Goal: Information Seeking & Learning: Check status

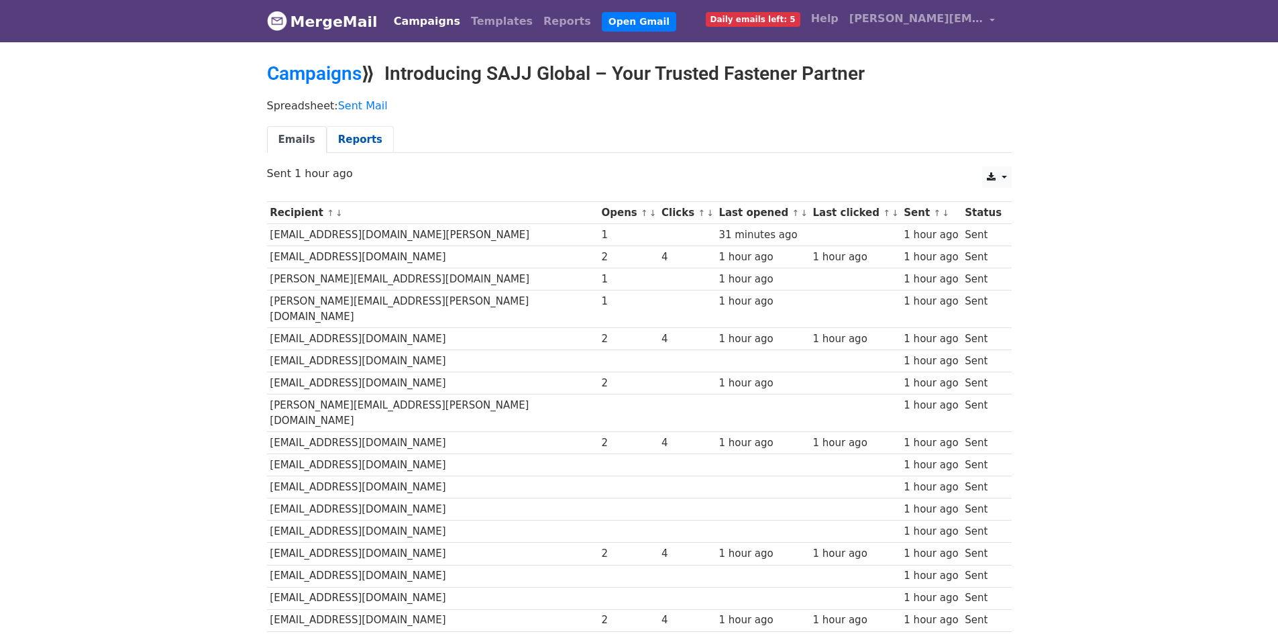
click at [346, 133] on link "Reports" at bounding box center [360, 139] width 67 height 27
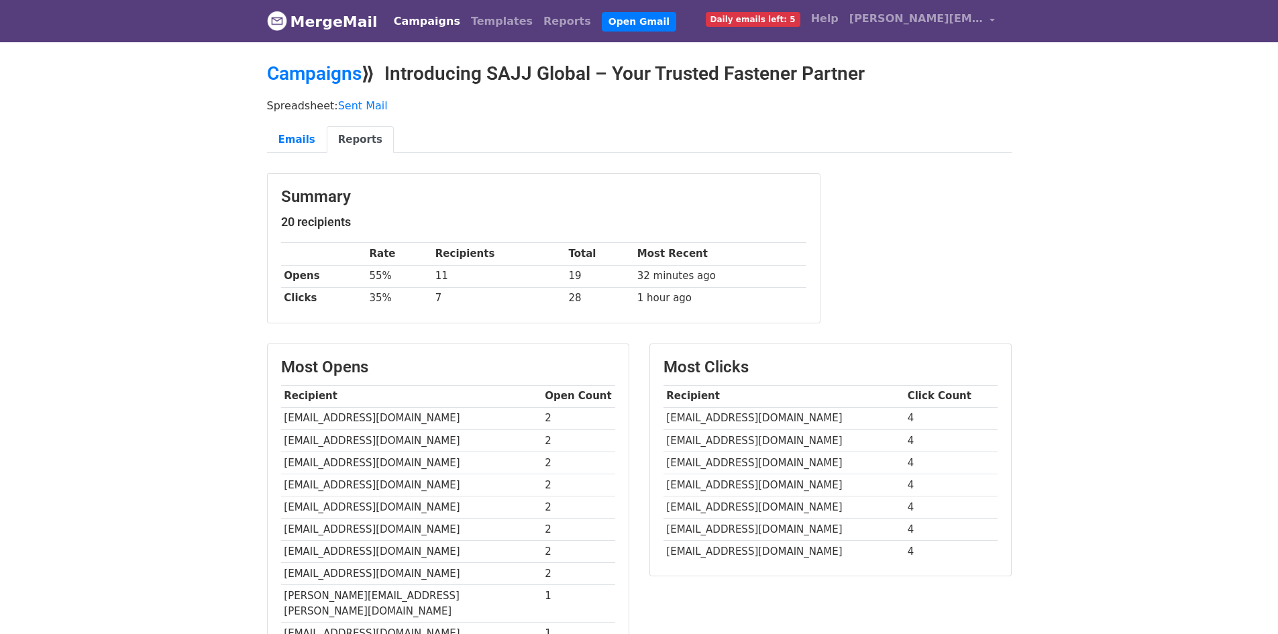
click at [305, 25] on link "MergeMail" at bounding box center [322, 21] width 111 height 28
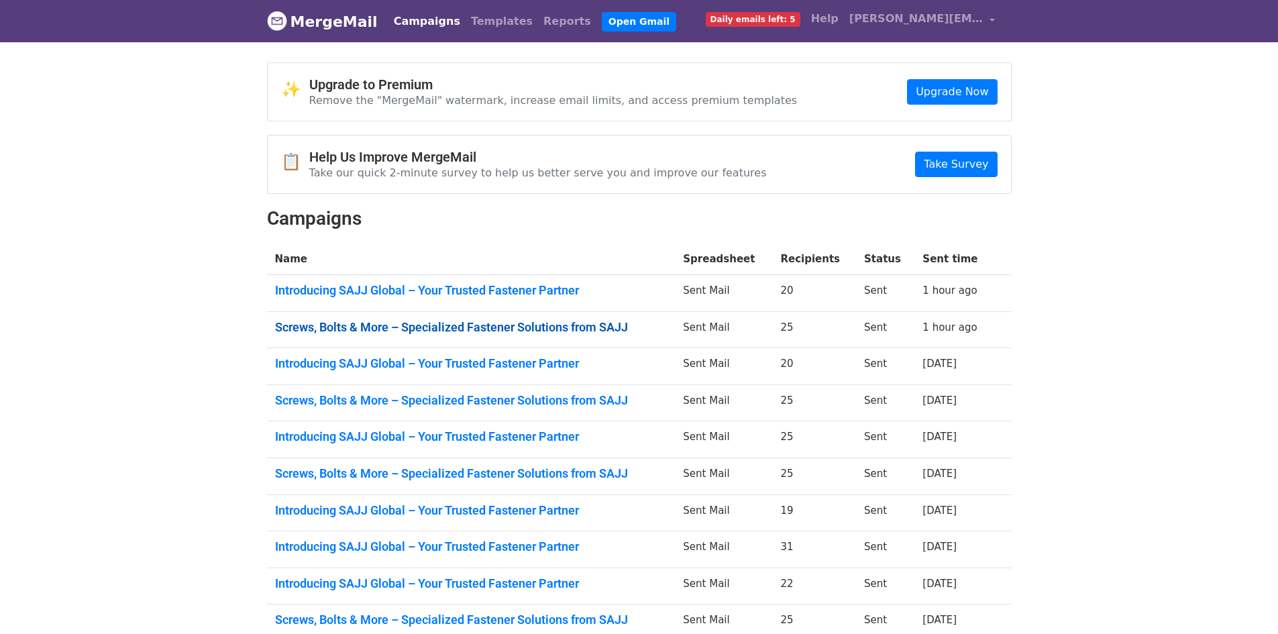
click at [586, 322] on link "Screws, Bolts & More – Specialized Fastener Solutions from SAJJ" at bounding box center [471, 327] width 392 height 15
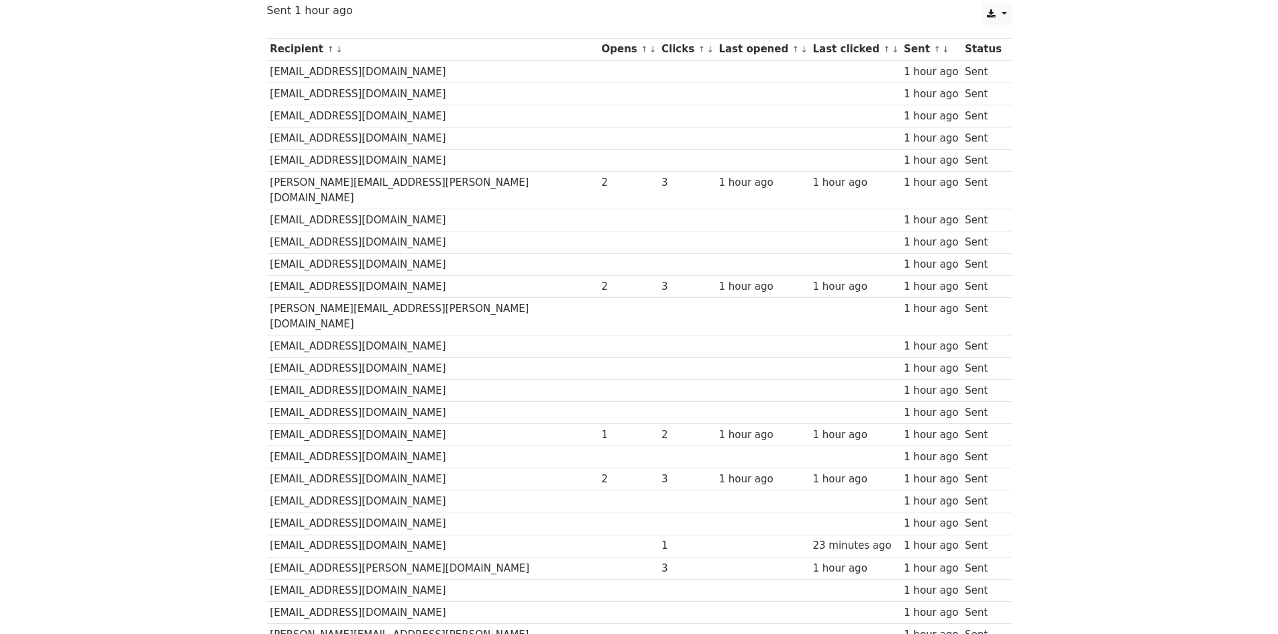
scroll to position [201, 0]
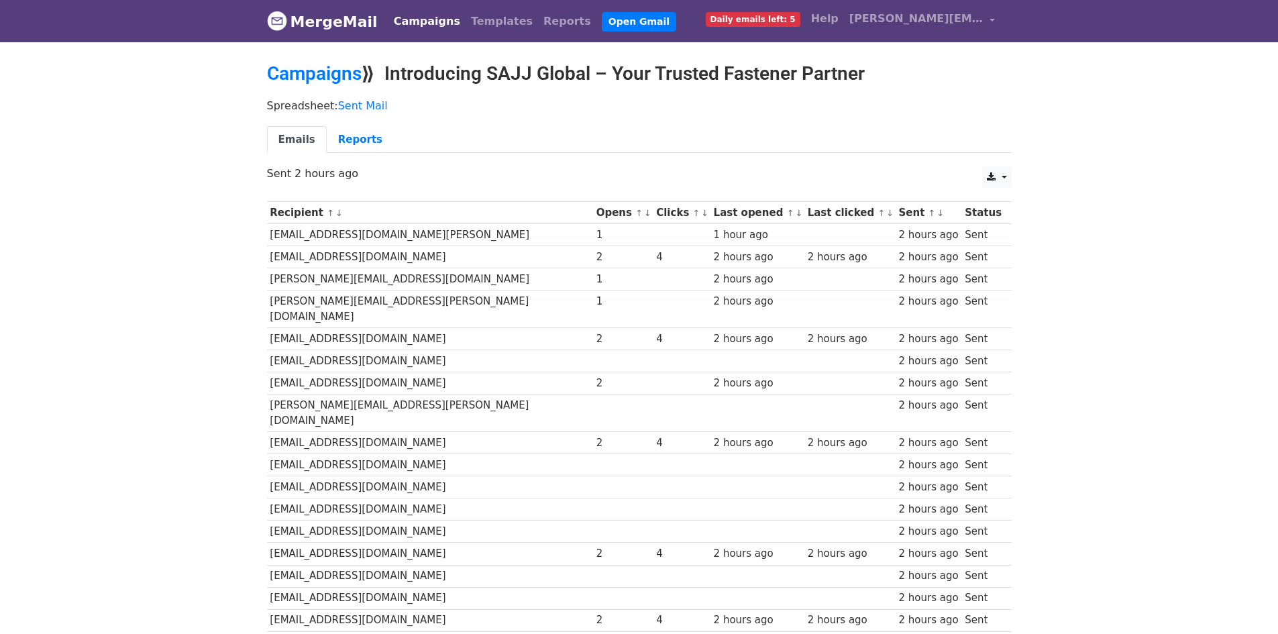
click at [333, 27] on link "MergeMail" at bounding box center [322, 21] width 111 height 28
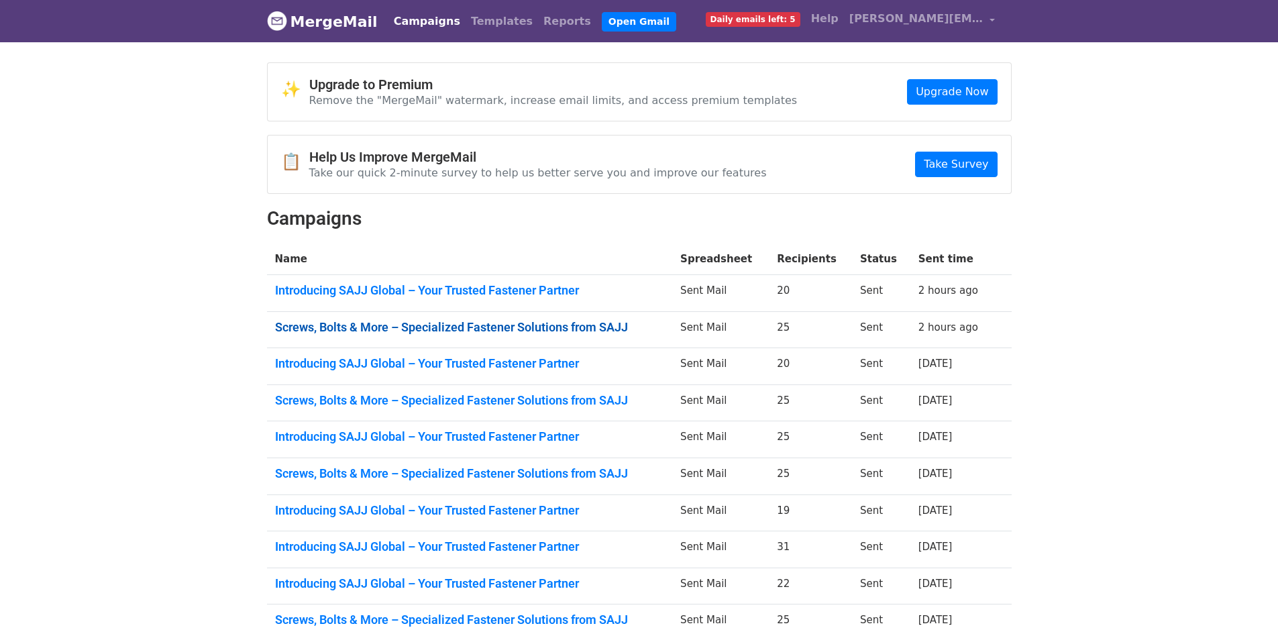
click at [392, 320] on link "Screws, Bolts & More – Specialized Fastener Solutions from SAJJ" at bounding box center [470, 327] width 390 height 15
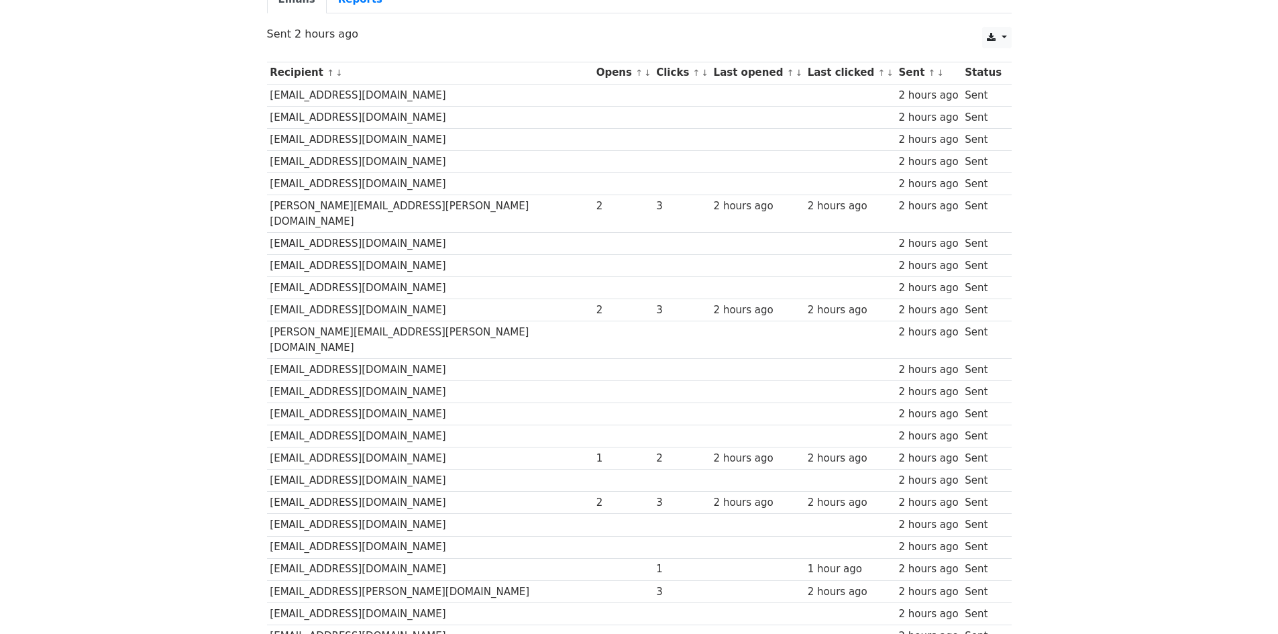
scroll to position [201, 0]
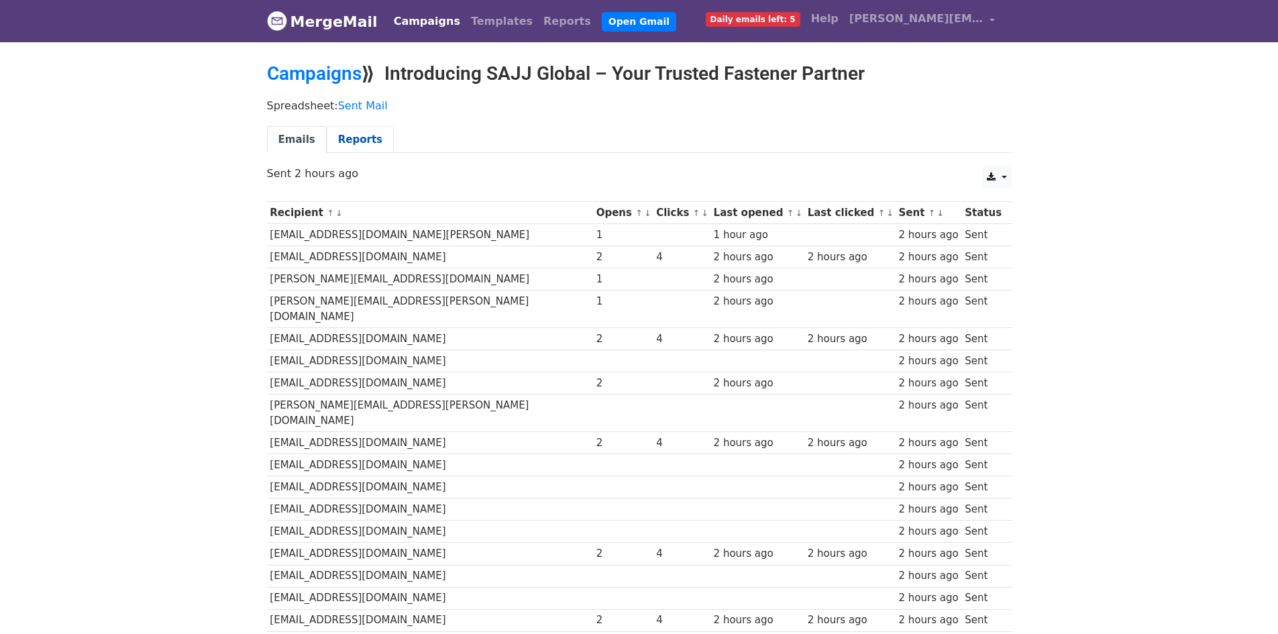
click at [364, 141] on link "Reports" at bounding box center [360, 139] width 67 height 27
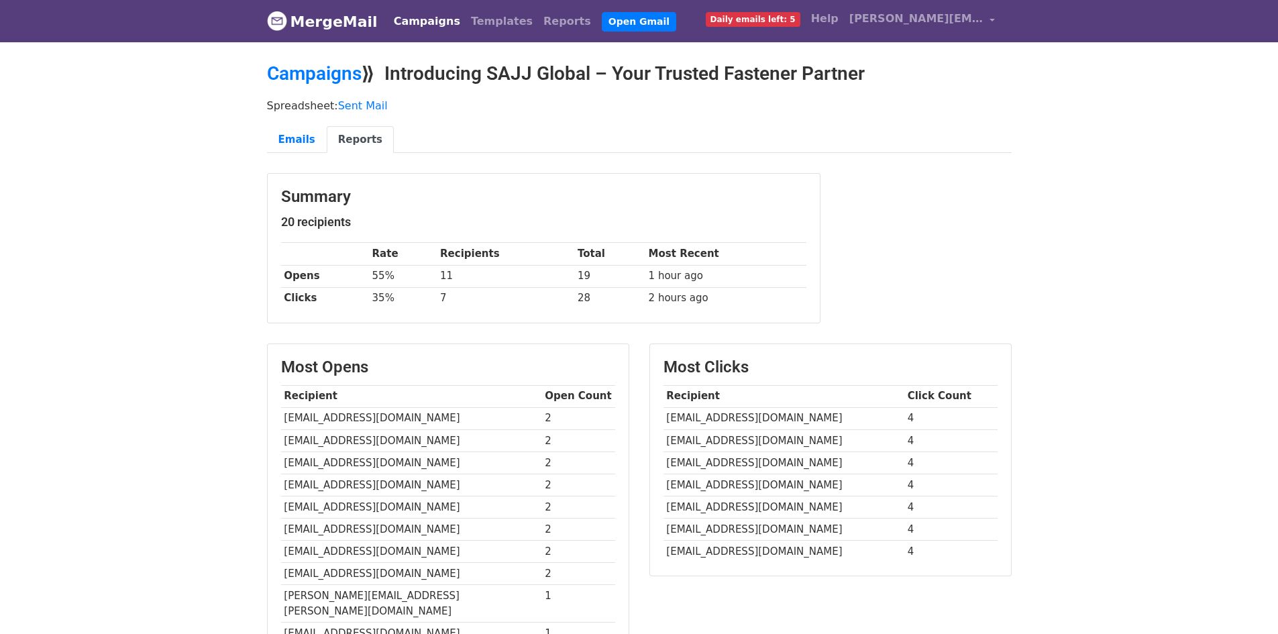
click at [320, 33] on link "MergeMail" at bounding box center [322, 21] width 111 height 28
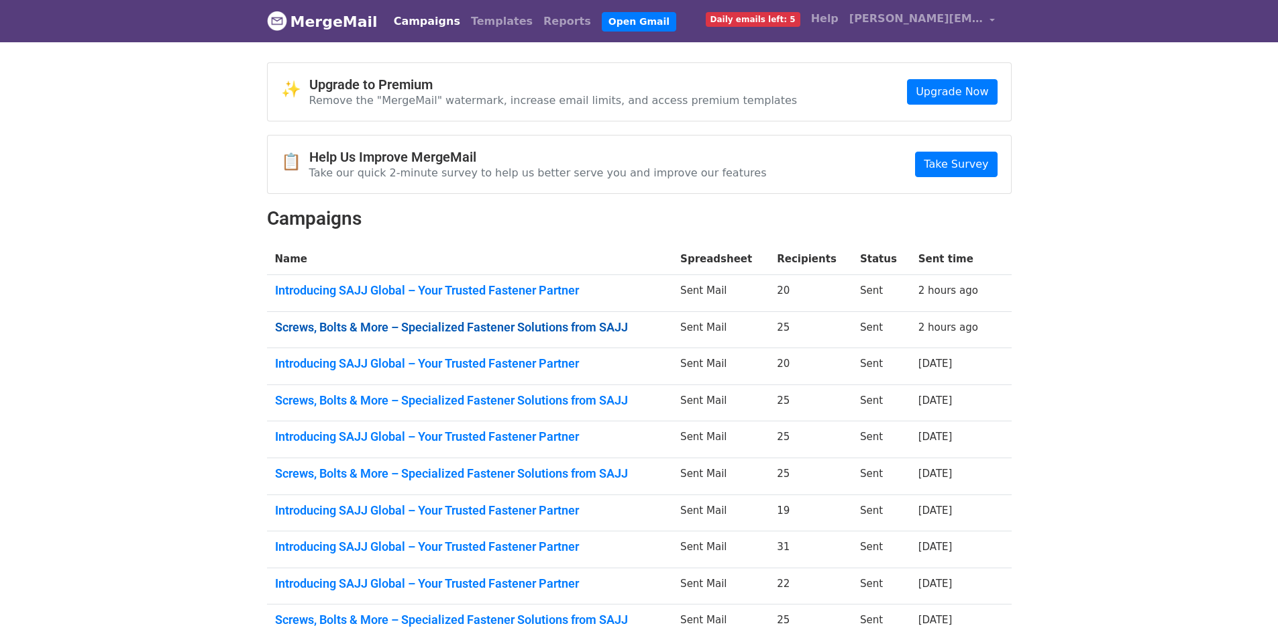
click at [472, 322] on link "Screws, Bolts & More – Specialized Fastener Solutions from SAJJ" at bounding box center [470, 327] width 390 height 15
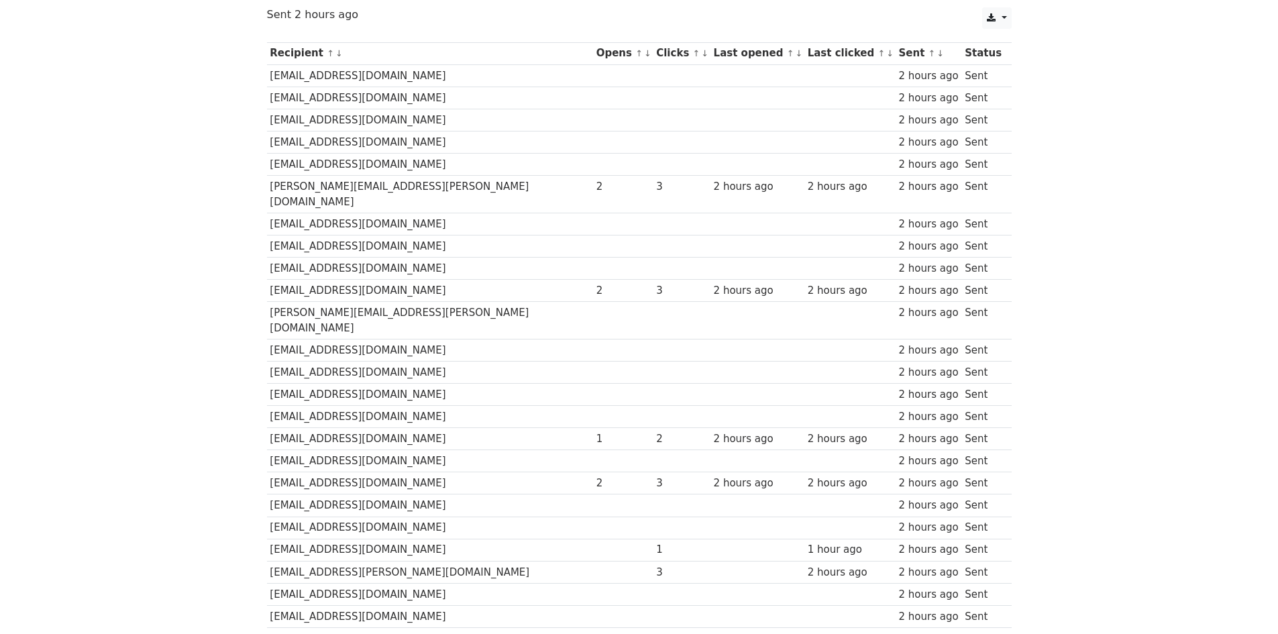
scroll to position [201, 0]
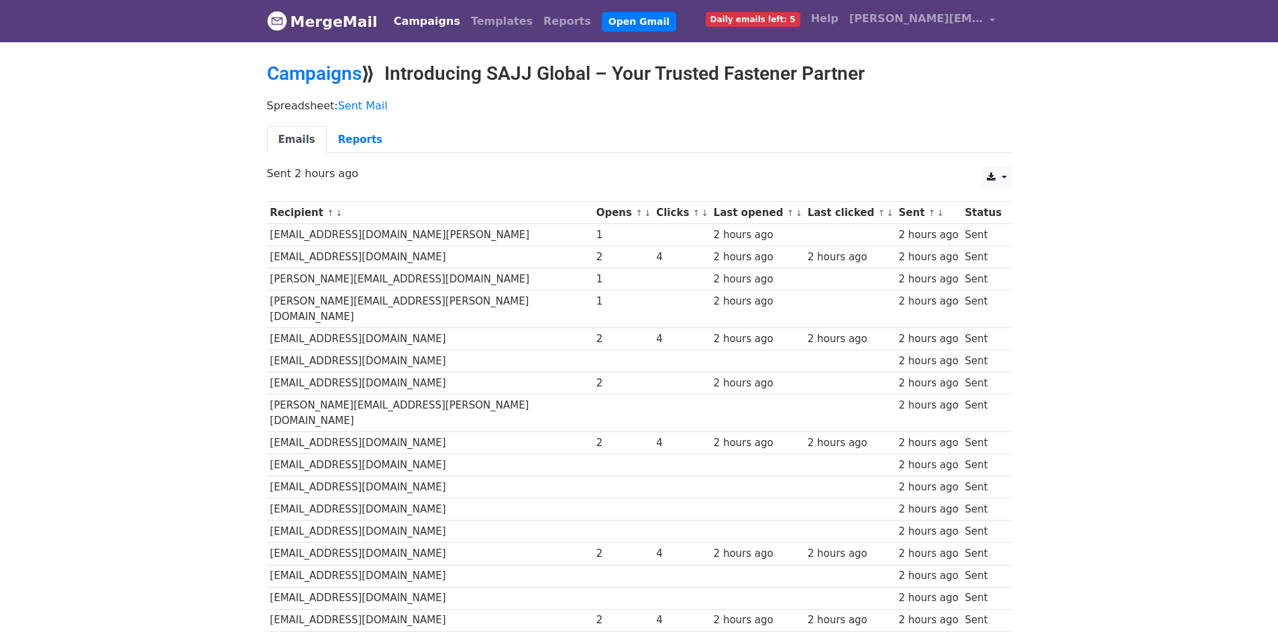
click at [366, 23] on link "MergeMail" at bounding box center [322, 21] width 111 height 28
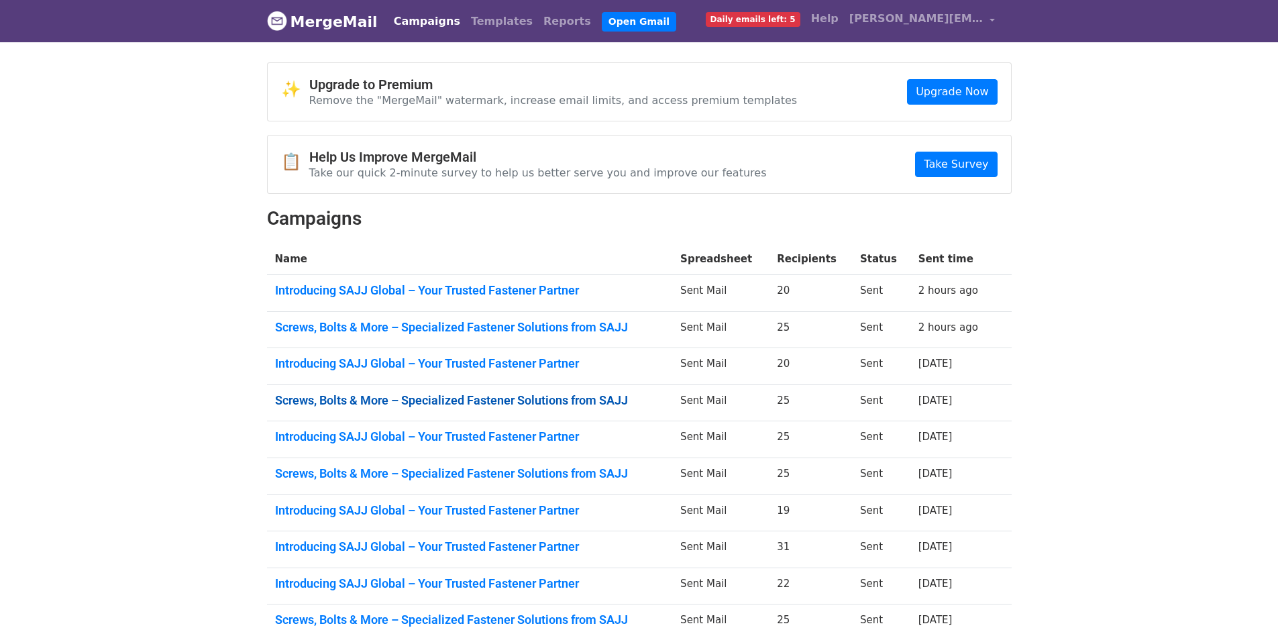
click at [478, 397] on link "Screws, Bolts & More – Specialized Fastener Solutions from SAJJ" at bounding box center [470, 400] width 390 height 15
click at [582, 437] on link "Introducing SAJJ Global – Your Trusted Fastener Partner" at bounding box center [470, 436] width 390 height 15
click at [614, 467] on link "Screws, Bolts & More – Specialized Fastener Solutions from SAJJ" at bounding box center [470, 473] width 390 height 15
click at [563, 510] on link "Introducing SAJJ Global – Your Trusted Fastener Partner" at bounding box center [470, 510] width 390 height 15
click at [567, 539] on link "Introducing SAJJ Global – Your Trusted Fastener Partner" at bounding box center [470, 546] width 390 height 15
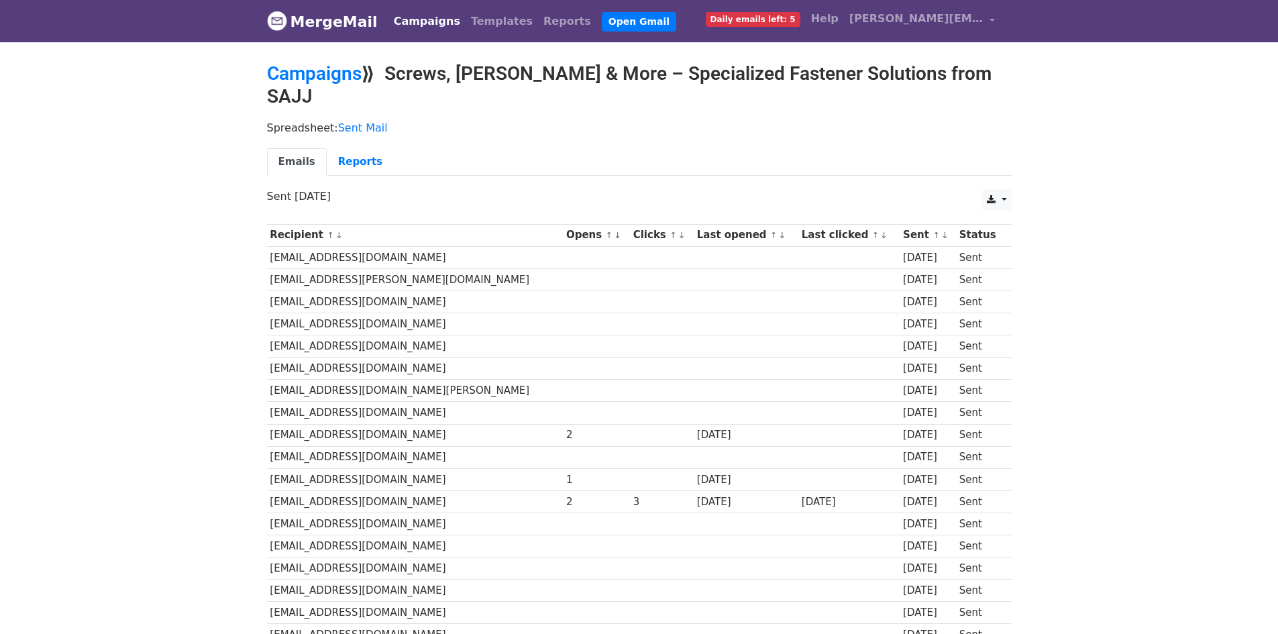
scroll to position [264, 0]
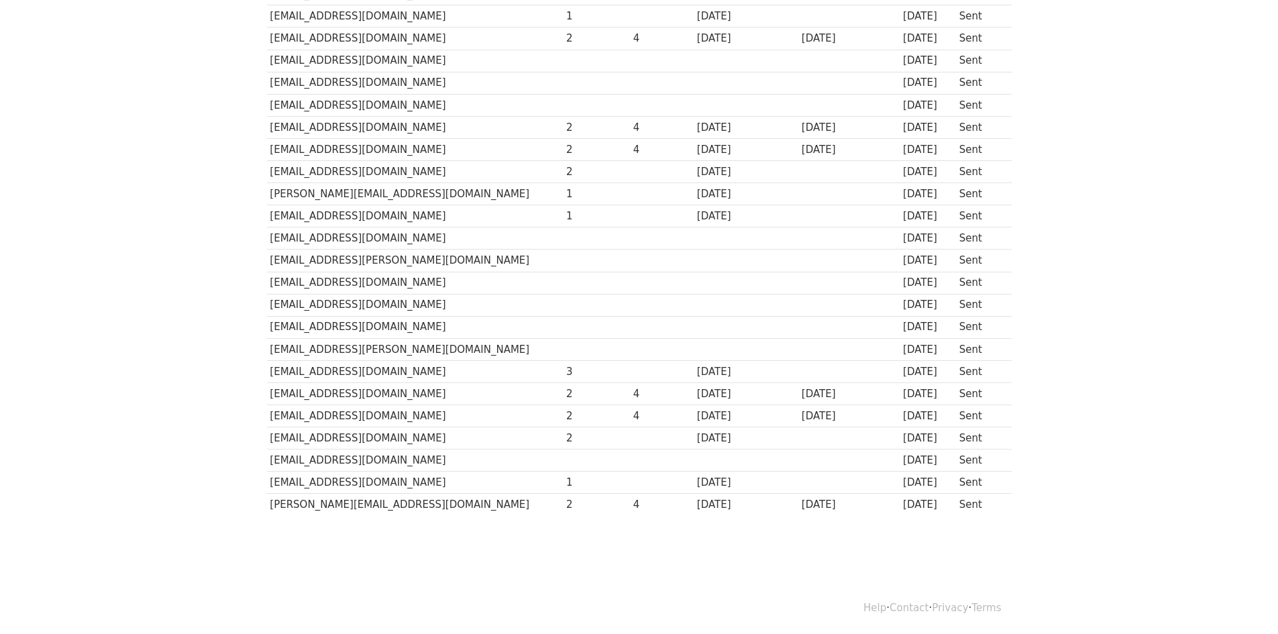
scroll to position [264, 0]
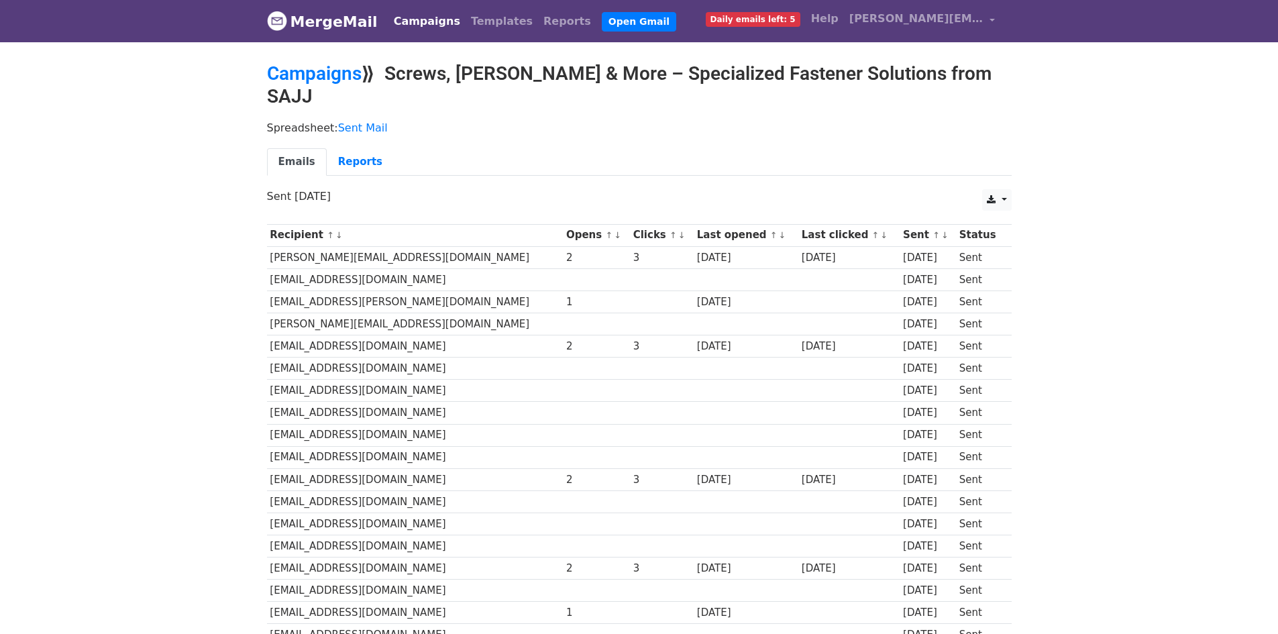
scroll to position [264, 0]
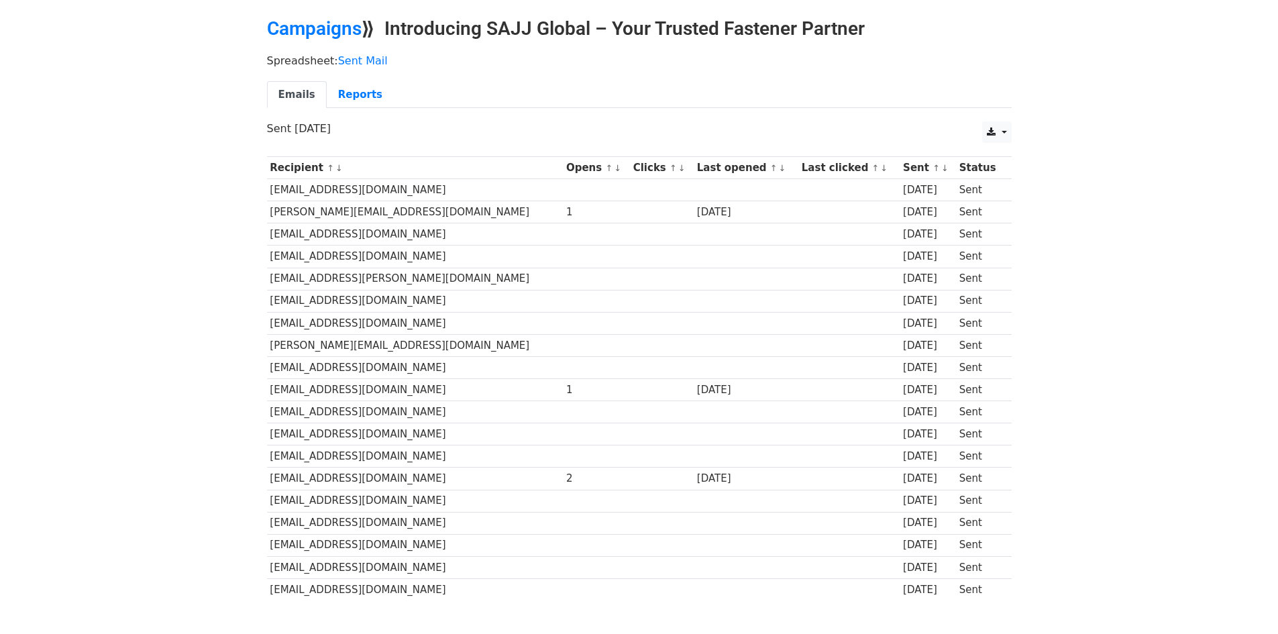
scroll to position [130, 0]
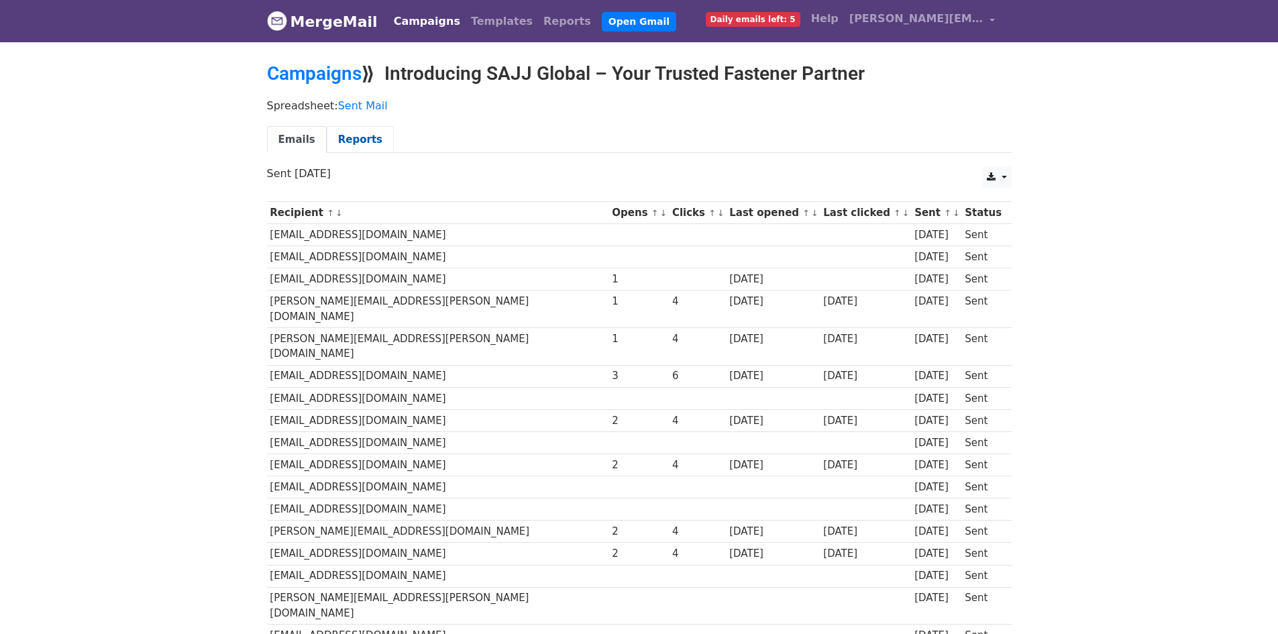
click at [347, 133] on link "Reports" at bounding box center [360, 139] width 67 height 27
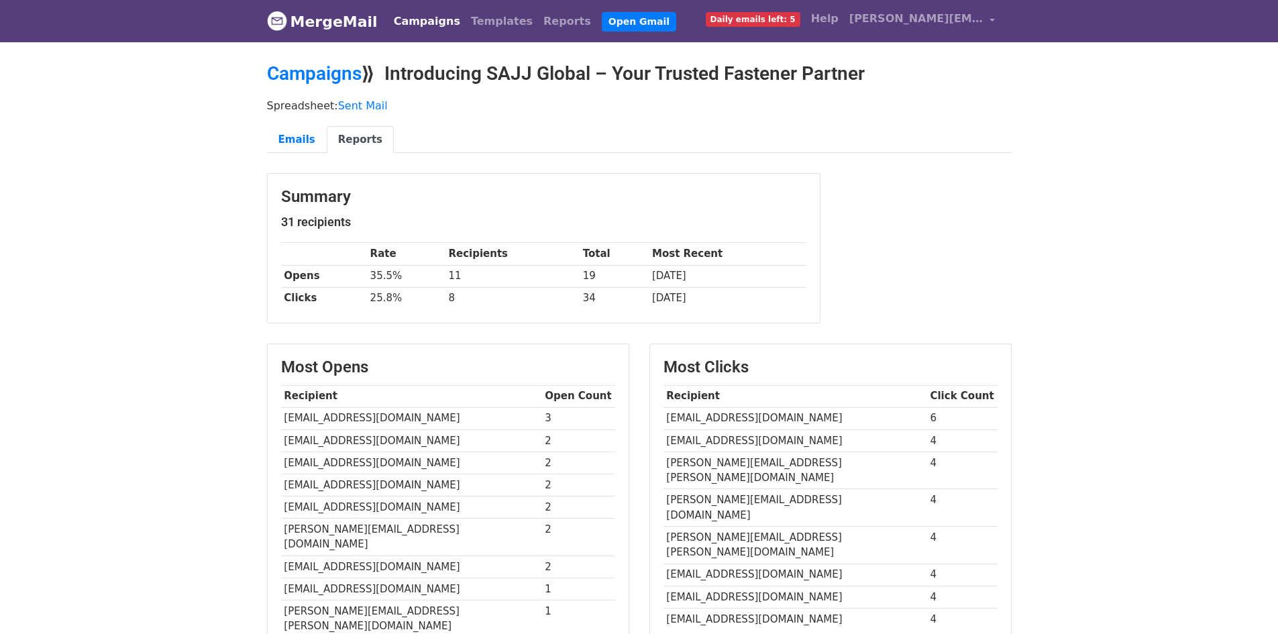
click at [277, 17] on img at bounding box center [277, 21] width 20 height 20
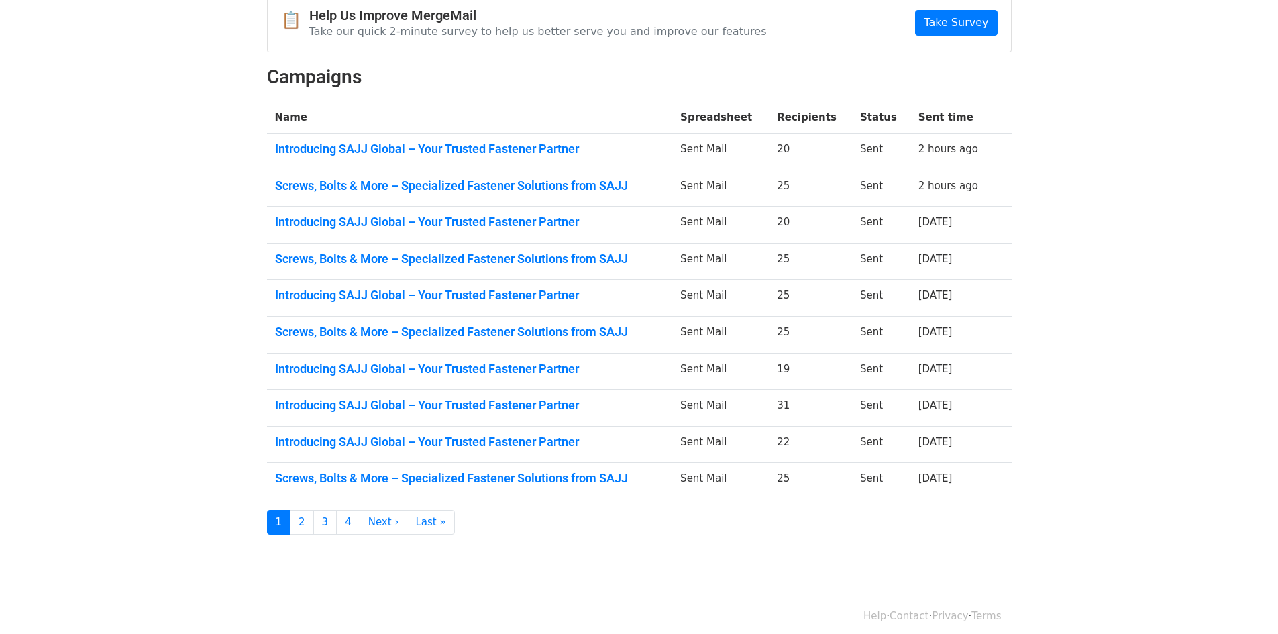
scroll to position [150, 0]
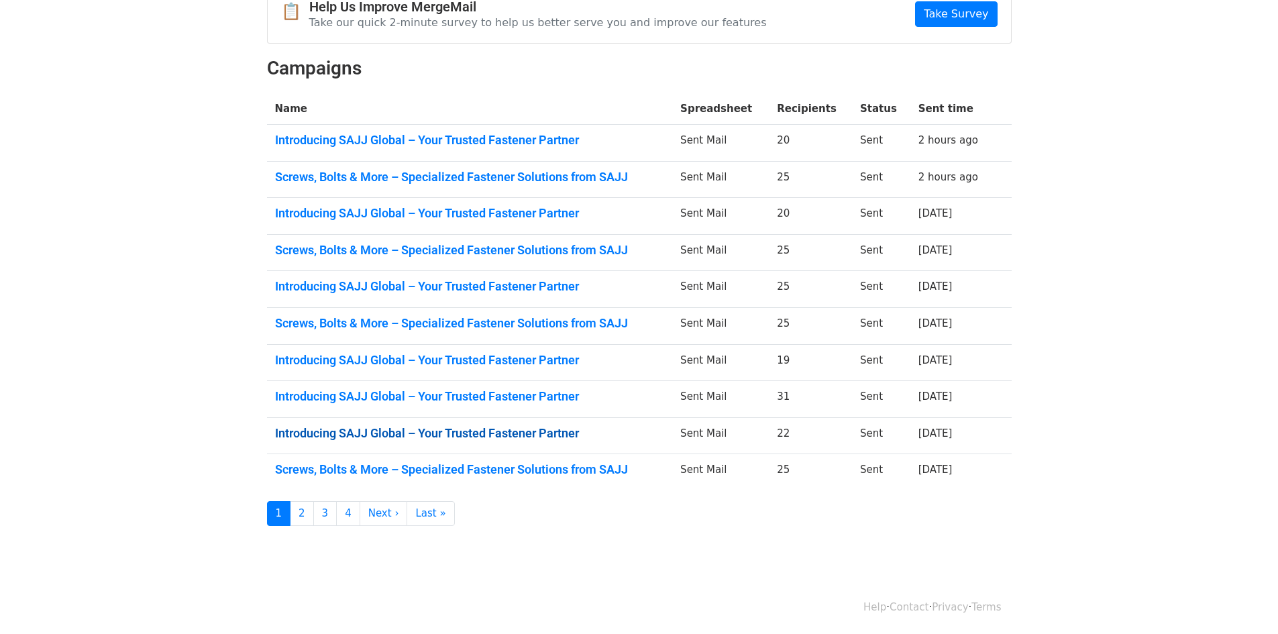
click at [572, 434] on link "Introducing SAJJ Global – Your Trusted Fastener Partner" at bounding box center [470, 433] width 390 height 15
click at [408, 474] on link "Screws, Bolts & More – Specialized Fastener Solutions from SAJJ" at bounding box center [470, 469] width 390 height 15
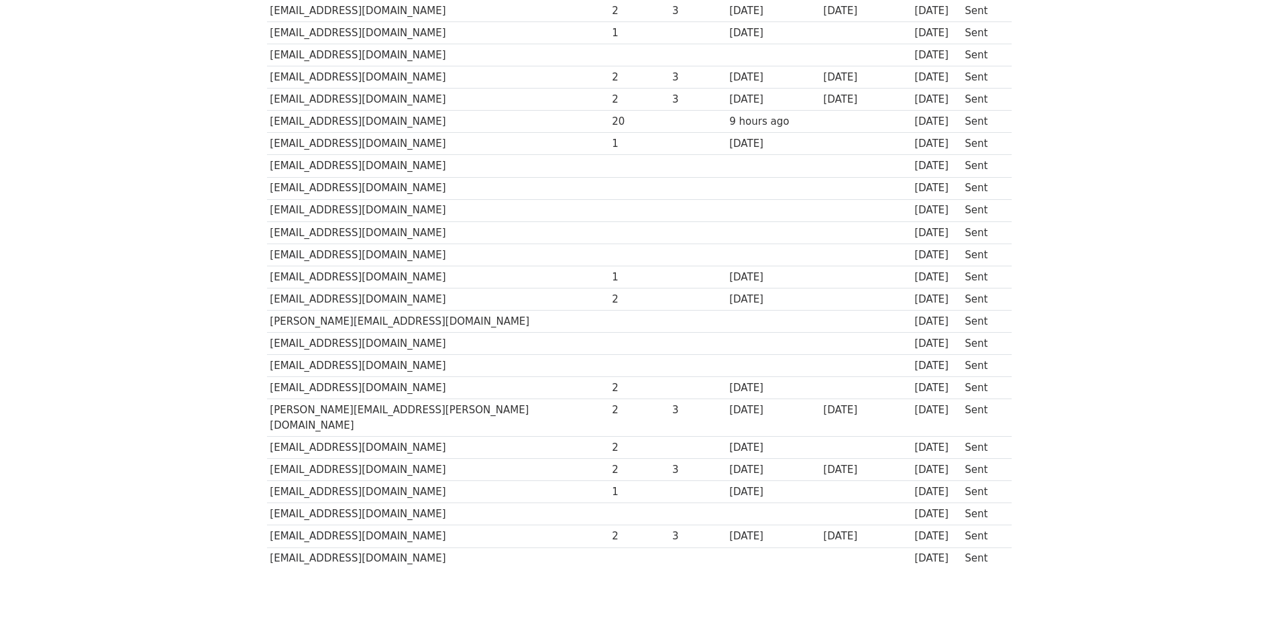
scroll to position [264, 0]
